Goal: Transaction & Acquisition: Purchase product/service

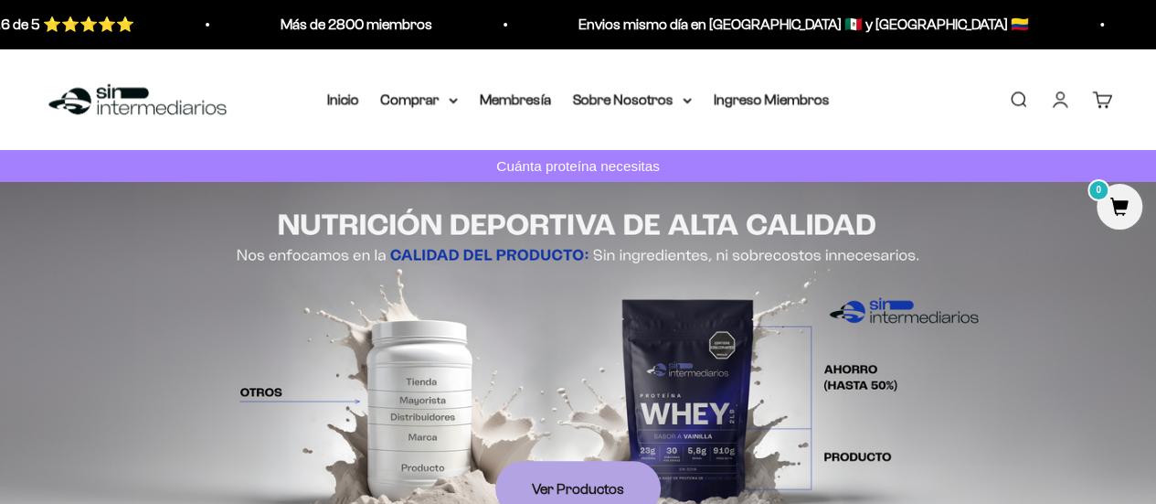
click at [1014, 97] on link "Buscar" at bounding box center [1018, 100] width 20 height 20
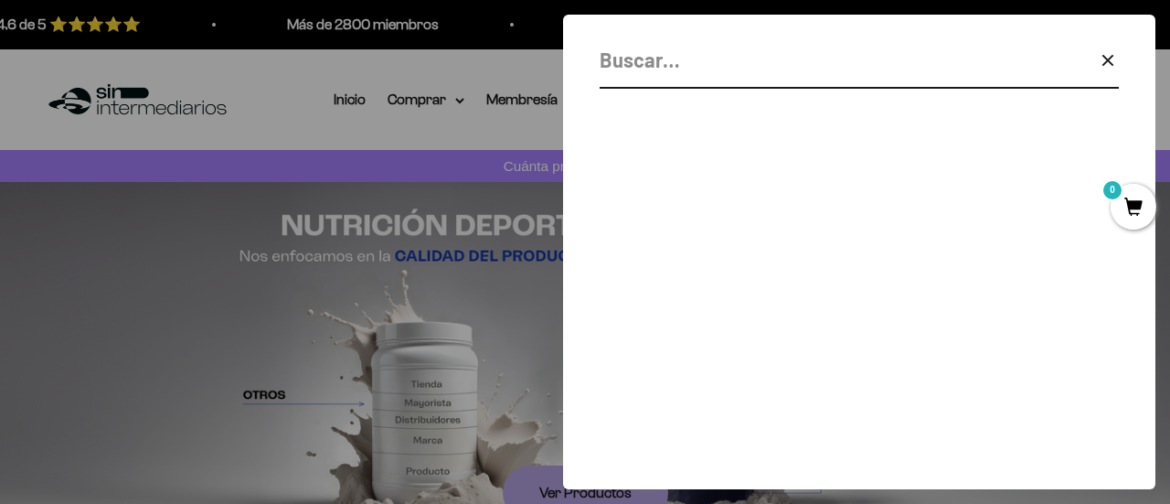
click at [722, 66] on input "Buscar" at bounding box center [813, 60] width 427 height 32
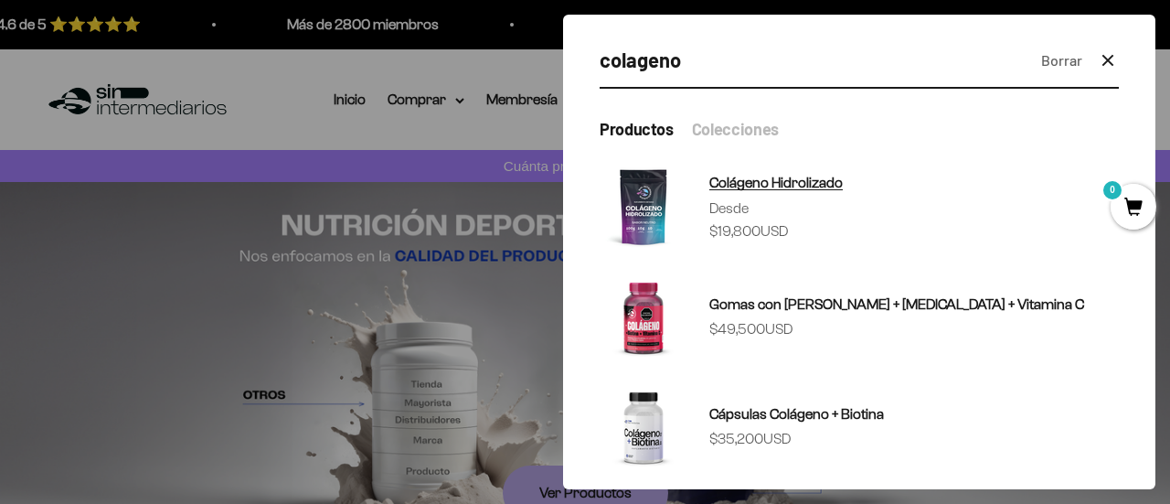
type input "colageno"
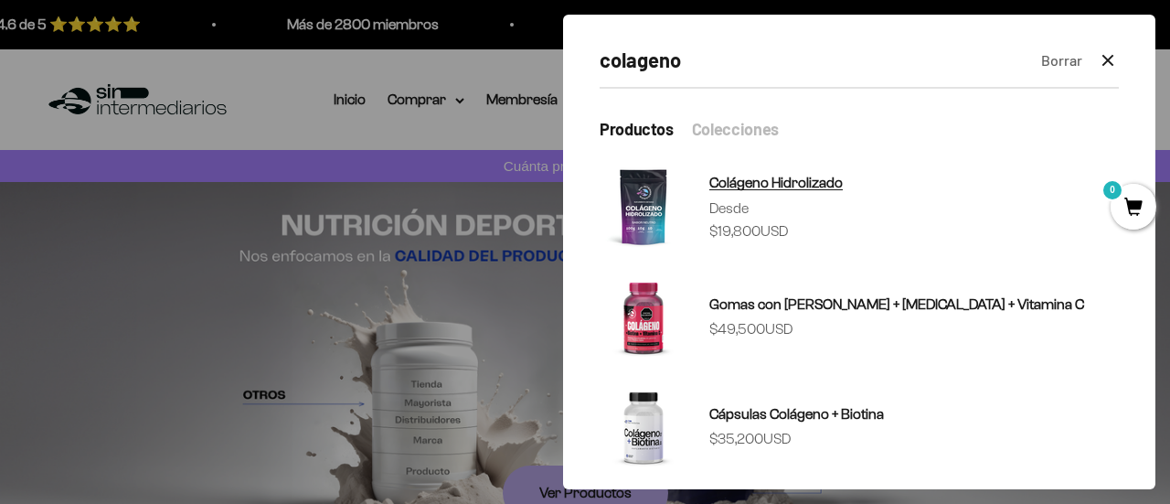
click at [643, 202] on img at bounding box center [644, 207] width 88 height 88
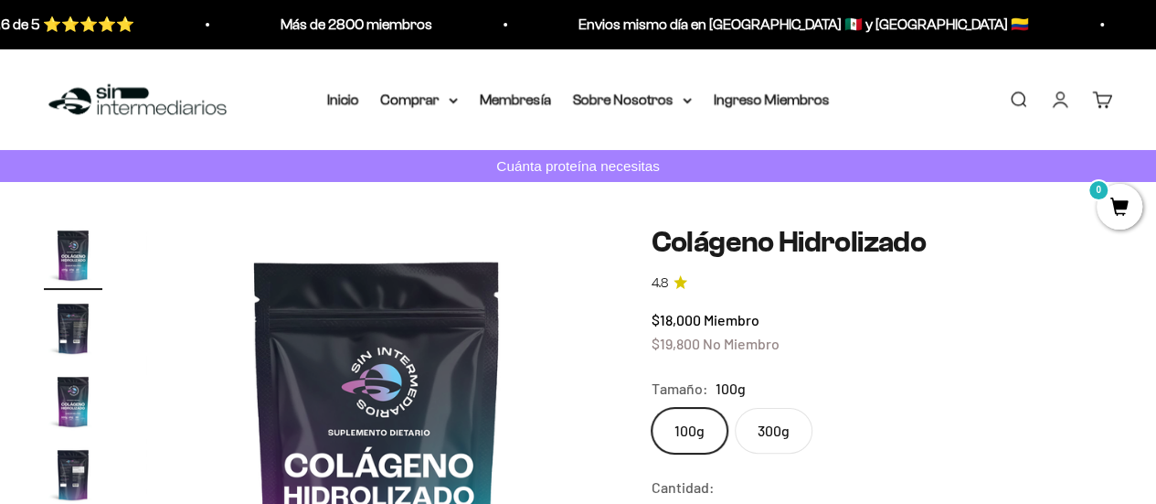
click at [795, 436] on label "300g" at bounding box center [774, 431] width 78 height 46
click at [652, 408] on input "300g" at bounding box center [651, 407] width 1 height 1
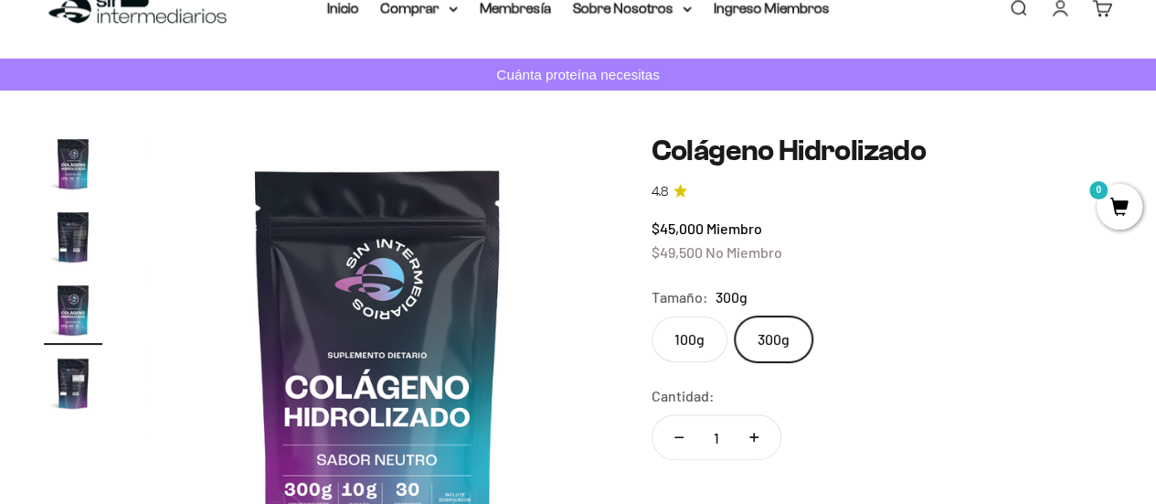
scroll to position [183, 0]
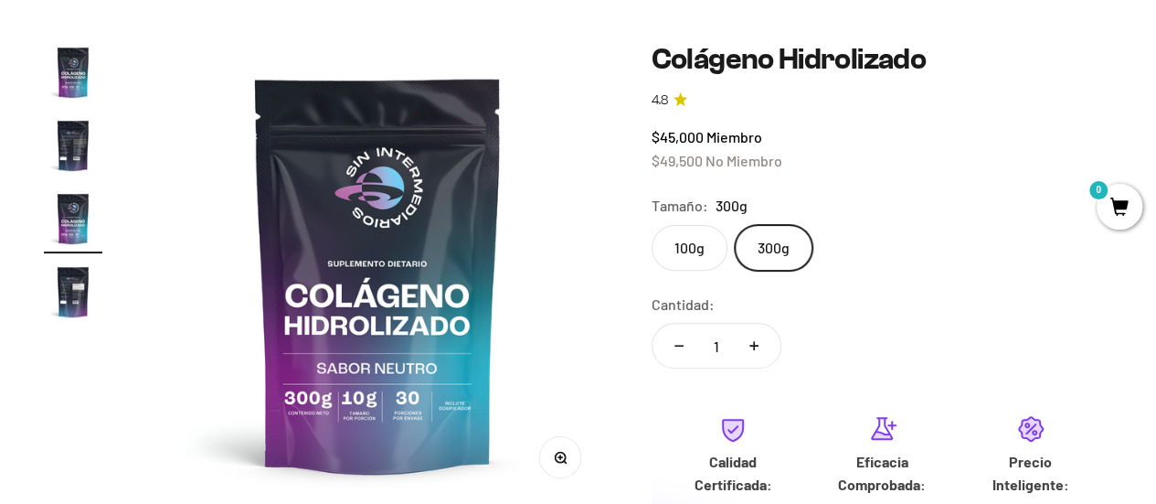
click at [86, 140] on img "Ir al artículo 2" at bounding box center [73, 145] width 58 height 58
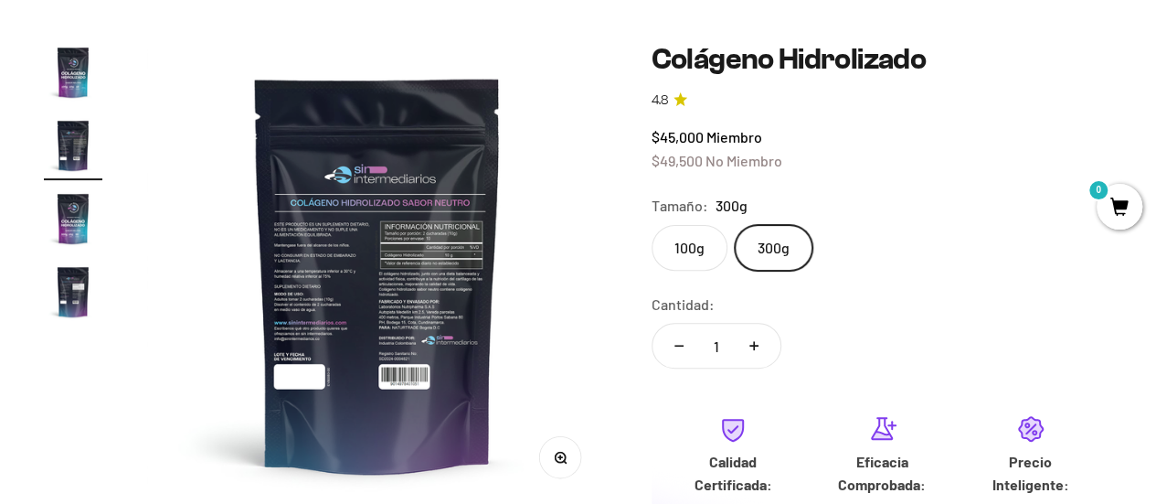
scroll to position [0, 0]
